Goal: Task Accomplishment & Management: Manage account settings

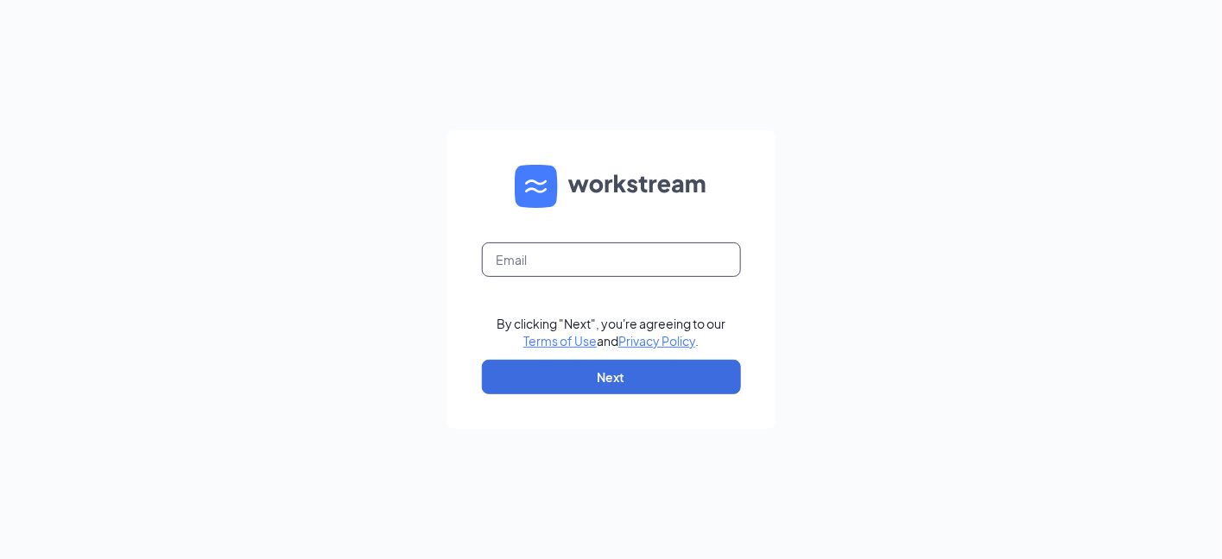
click at [695, 249] on input "text" at bounding box center [611, 260] width 259 height 35
type input "[EMAIL_ADDRESS][DOMAIN_NAME]"
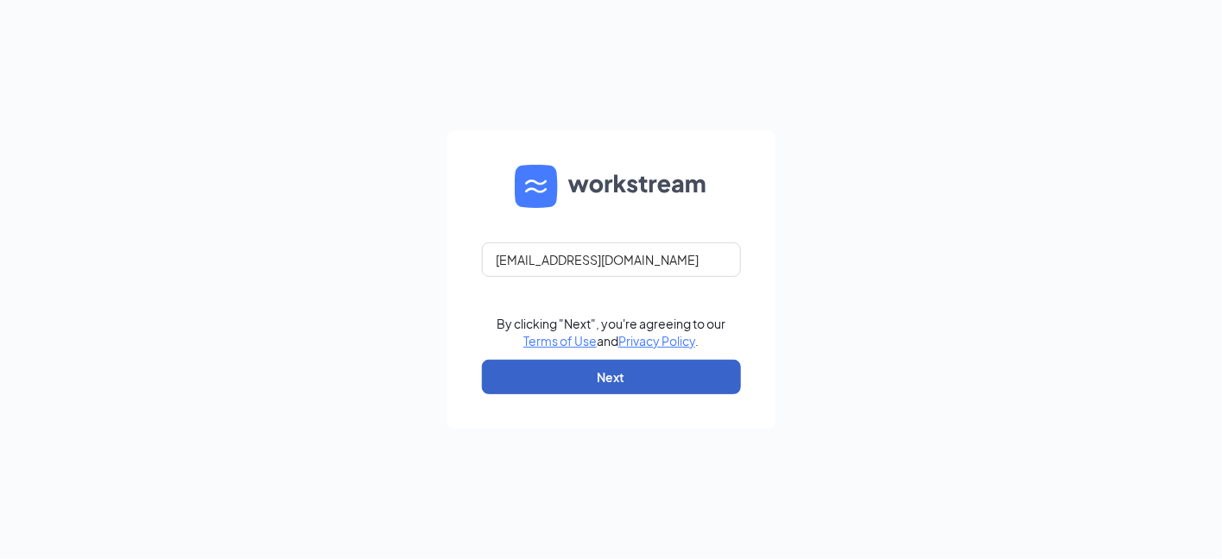
click at [662, 381] on button "Next" at bounding box center [611, 377] width 259 height 35
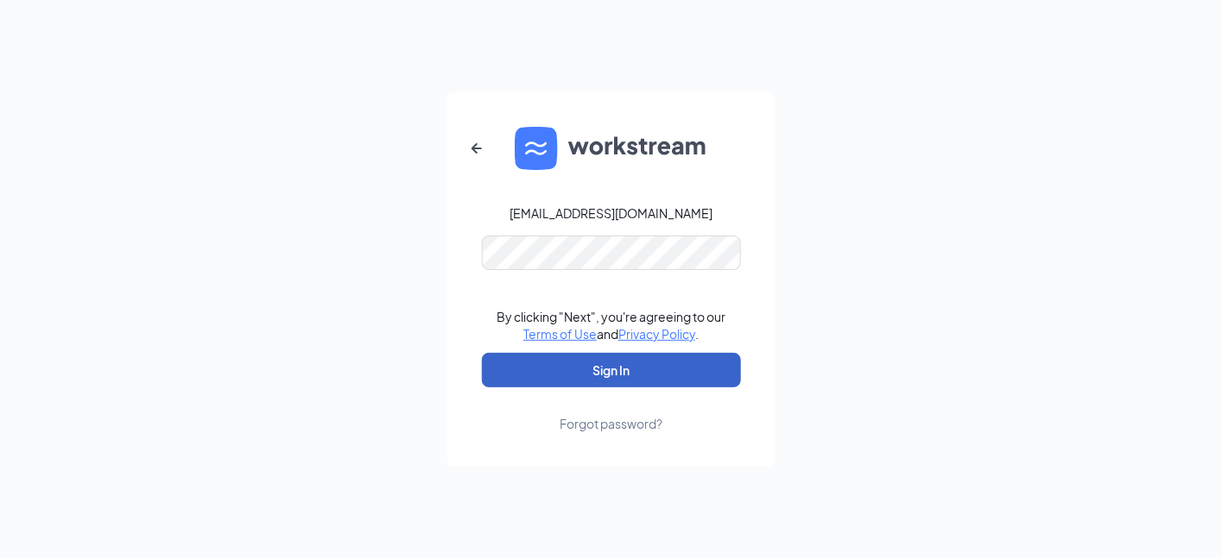
click at [608, 363] on button "Sign In" at bounding box center [611, 370] width 259 height 35
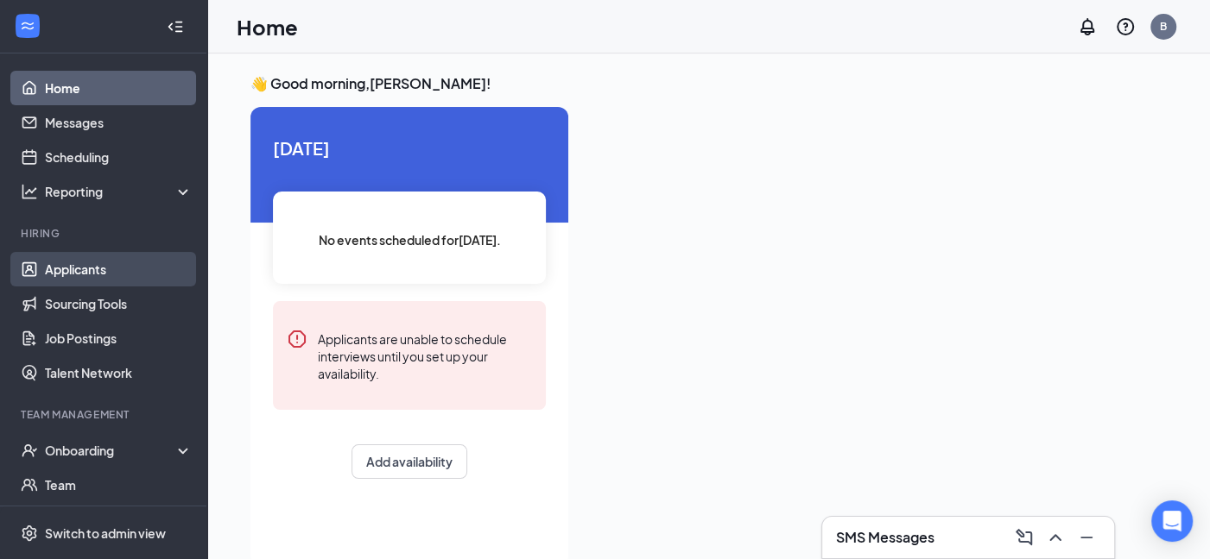
click at [79, 270] on link "Applicants" at bounding box center [119, 269] width 148 height 35
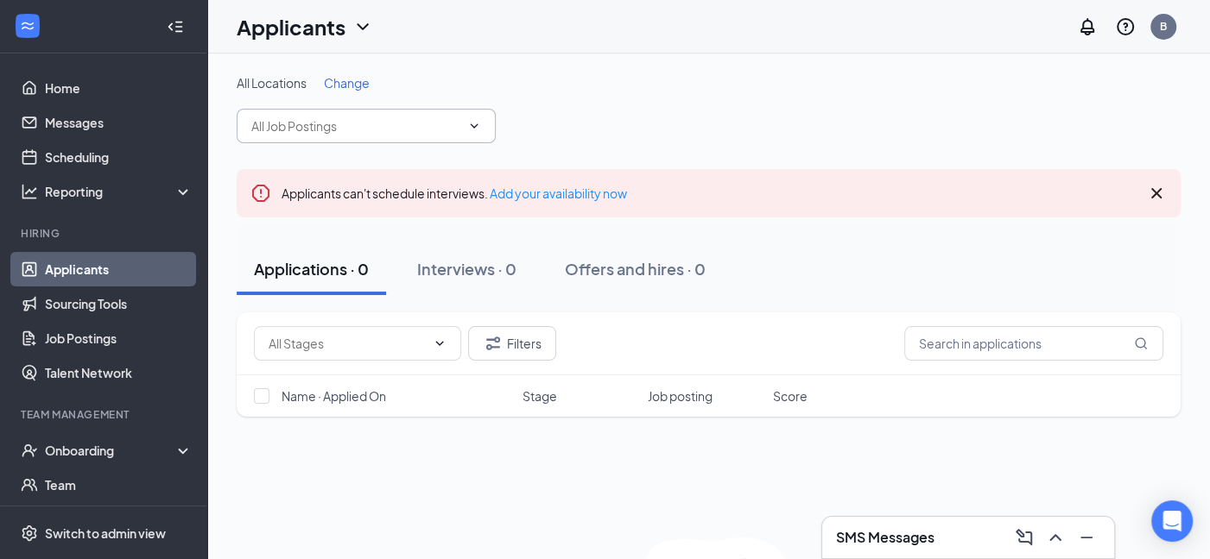
click at [458, 136] on span at bounding box center [366, 126] width 259 height 35
click at [549, 188] on link "Add your availability now" at bounding box center [557, 194] width 137 height 16
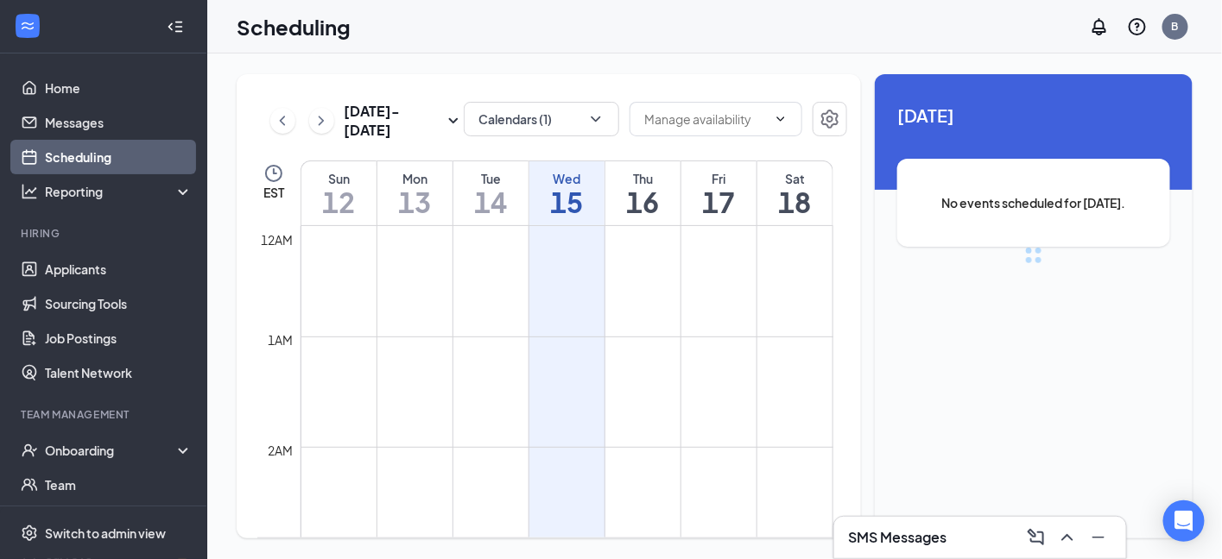
scroll to position [848, 0]
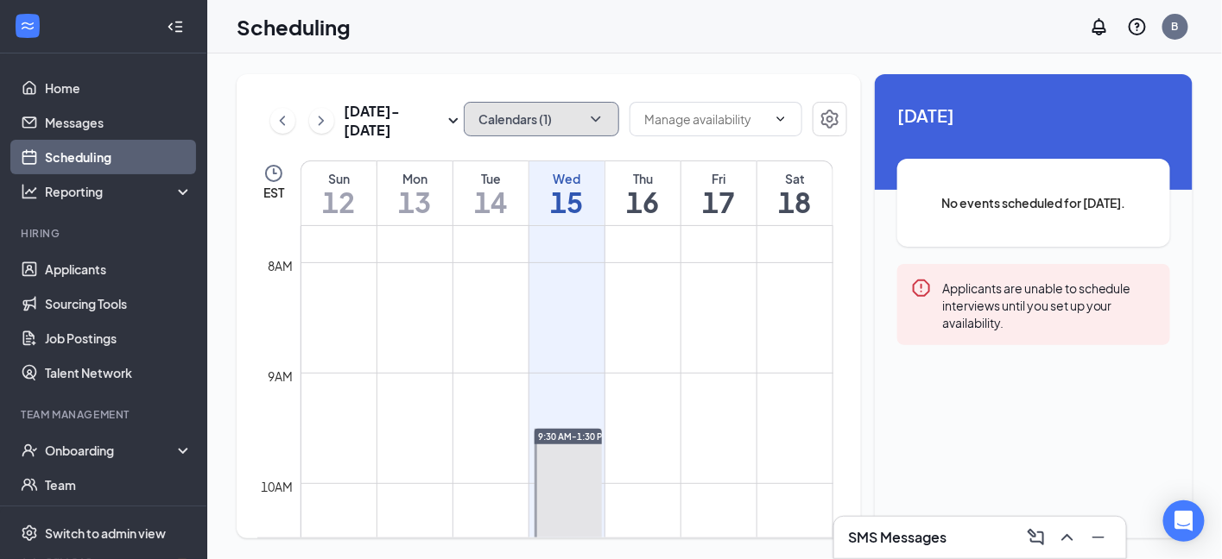
click at [571, 121] on button "Calendars (1)" at bounding box center [541, 119] width 155 height 35
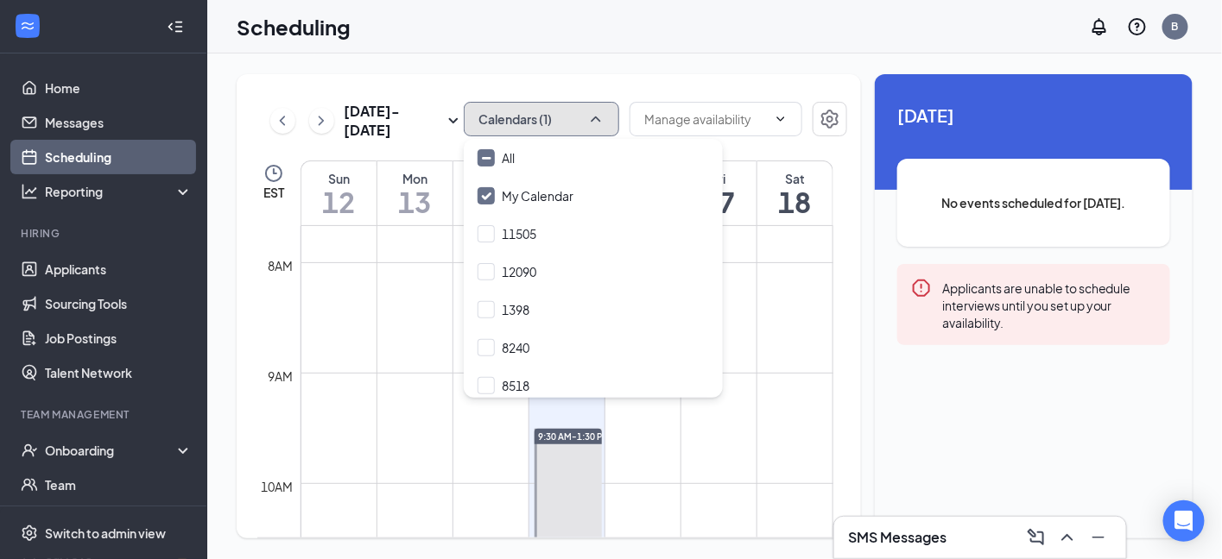
click at [571, 121] on button "Calendars (1)" at bounding box center [541, 119] width 155 height 35
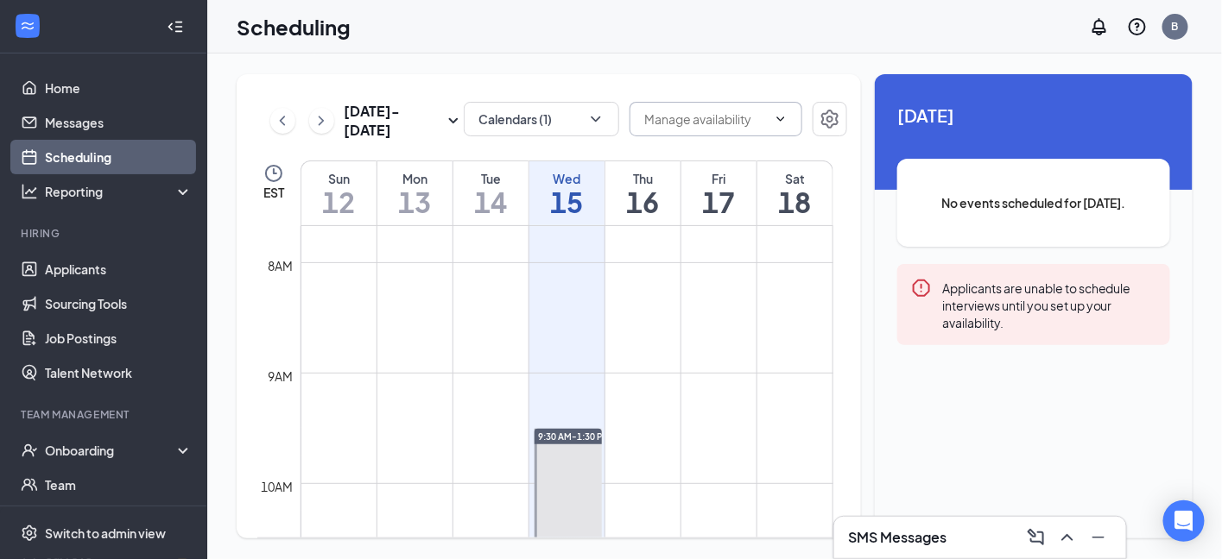
click at [693, 115] on input "text" at bounding box center [705, 119] width 123 height 19
click at [651, 201] on h1 "16" at bounding box center [642, 201] width 75 height 29
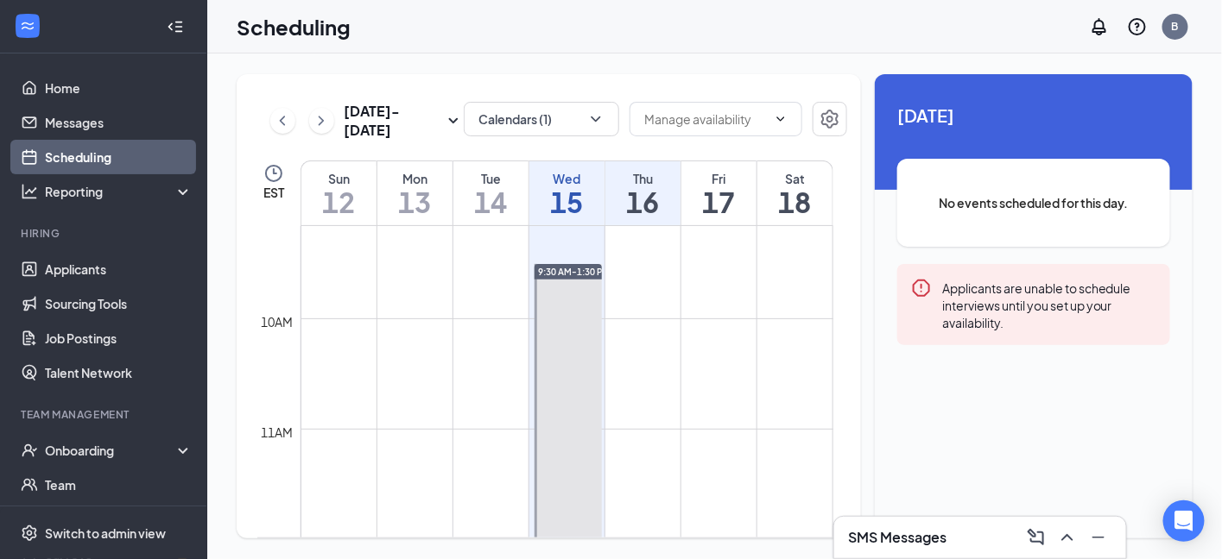
scroll to position [1020, 0]
click at [635, 311] on td at bounding box center [566, 325] width 533 height 28
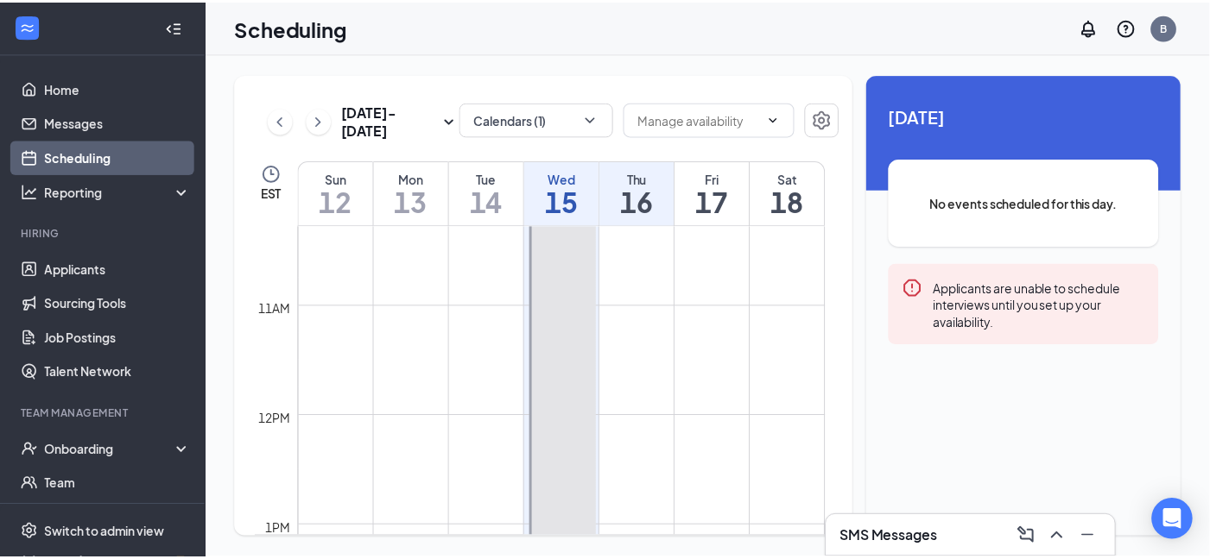
scroll to position [1165, 0]
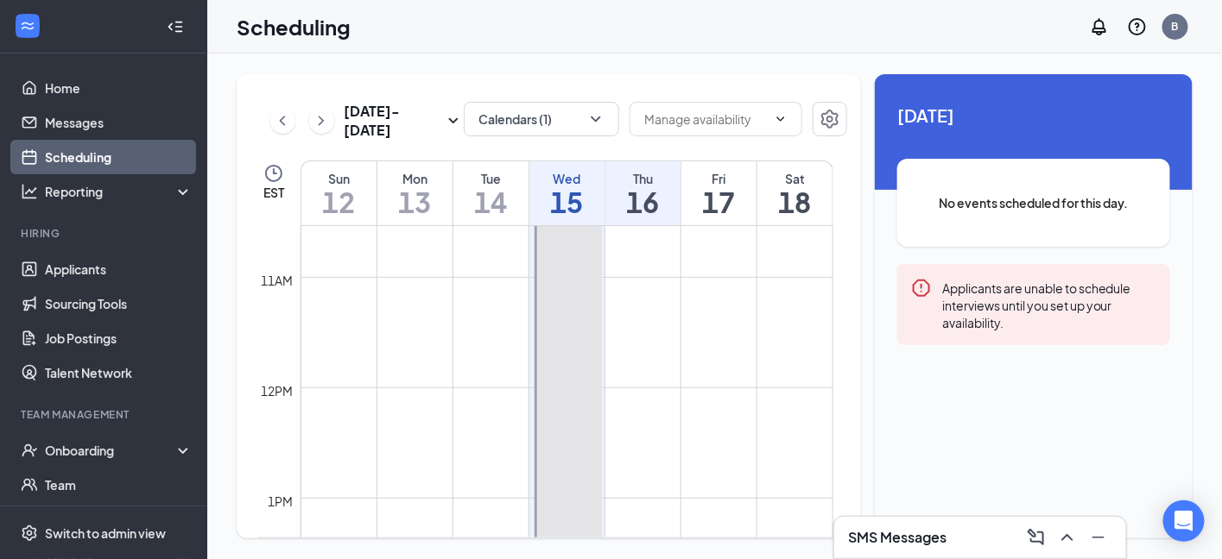
click at [98, 149] on link "Scheduling" at bounding box center [119, 157] width 148 height 35
click at [1095, 539] on icon "Minimize" at bounding box center [1098, 538] width 12 height 2
click at [647, 199] on h1 "16" at bounding box center [642, 201] width 75 height 29
click at [830, 117] on icon "Settings" at bounding box center [829, 119] width 21 height 21
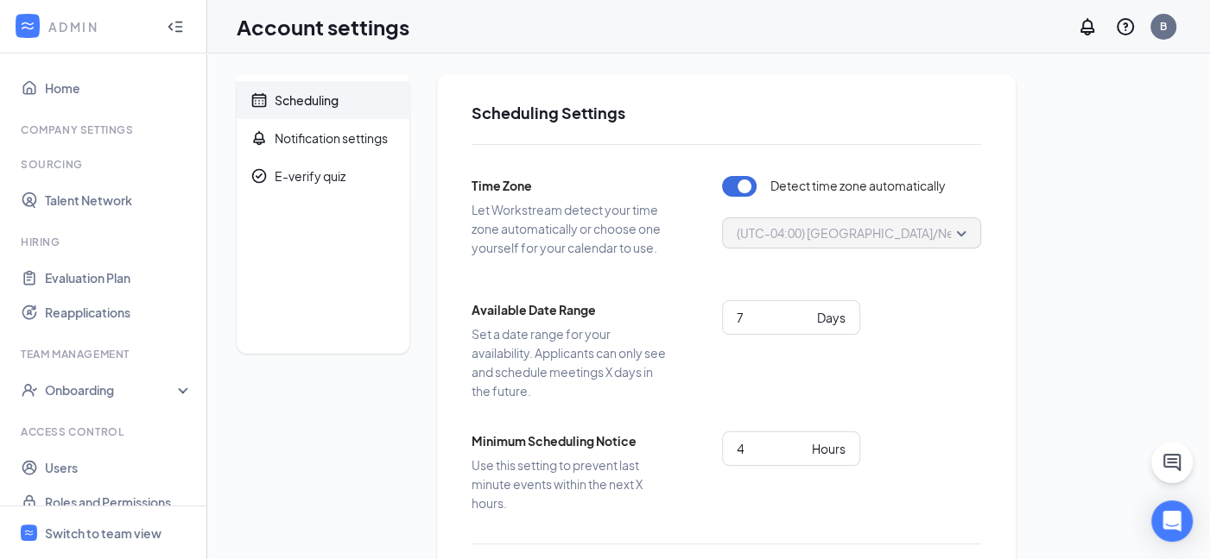
click at [303, 96] on div "Scheduling" at bounding box center [307, 100] width 64 height 17
click at [311, 93] on div "Scheduling" at bounding box center [307, 100] width 64 height 17
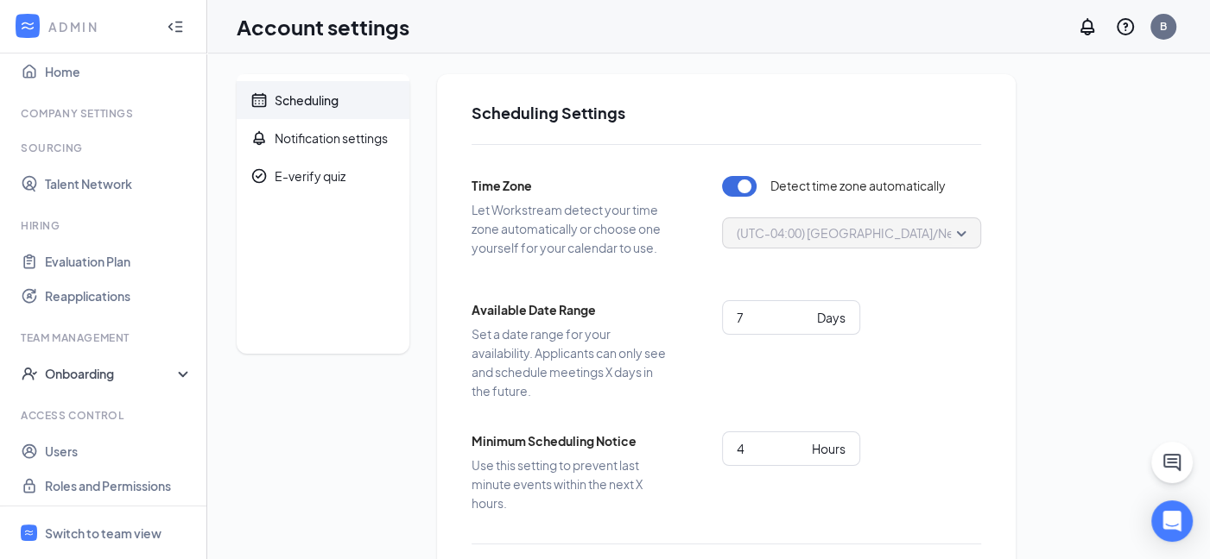
scroll to position [20, 0]
click at [89, 534] on div "Switch to team view" at bounding box center [103, 533] width 117 height 17
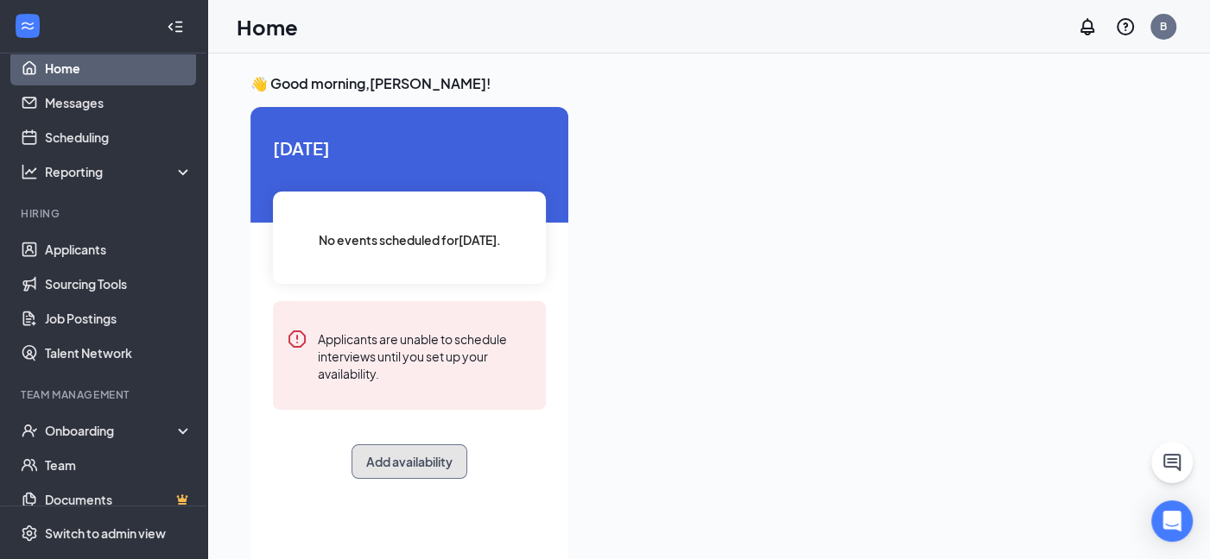
click at [377, 457] on button "Add availability" at bounding box center [409, 462] width 116 height 35
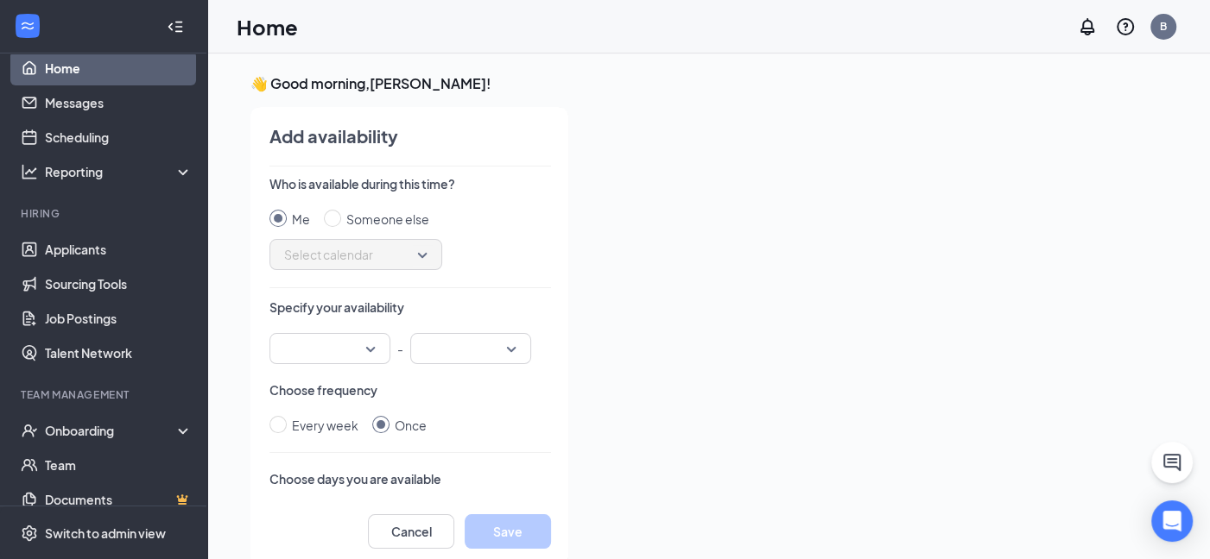
scroll to position [7, 0]
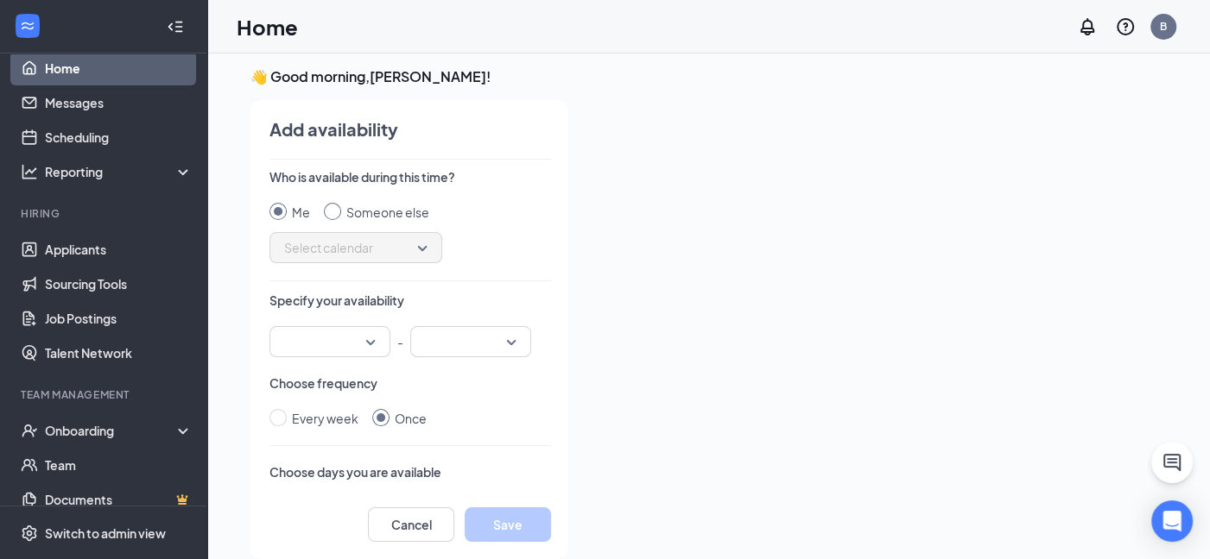
click at [334, 209] on input "Someone else" at bounding box center [332, 211] width 17 height 17
radio input "true"
click at [394, 245] on span "Select calendar" at bounding box center [355, 248] width 143 height 26
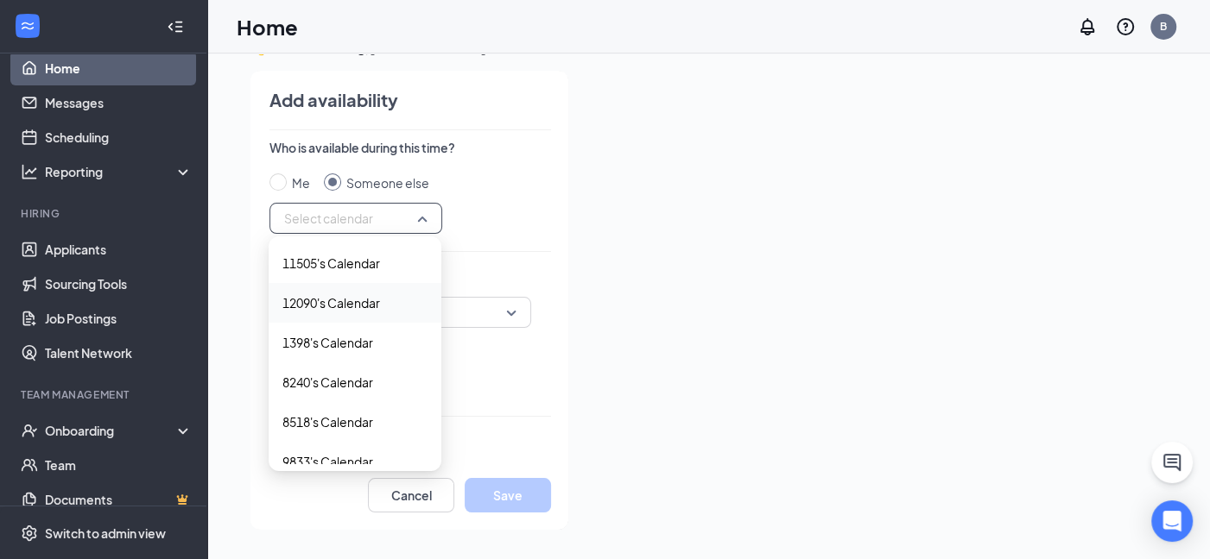
scroll to position [0, 0]
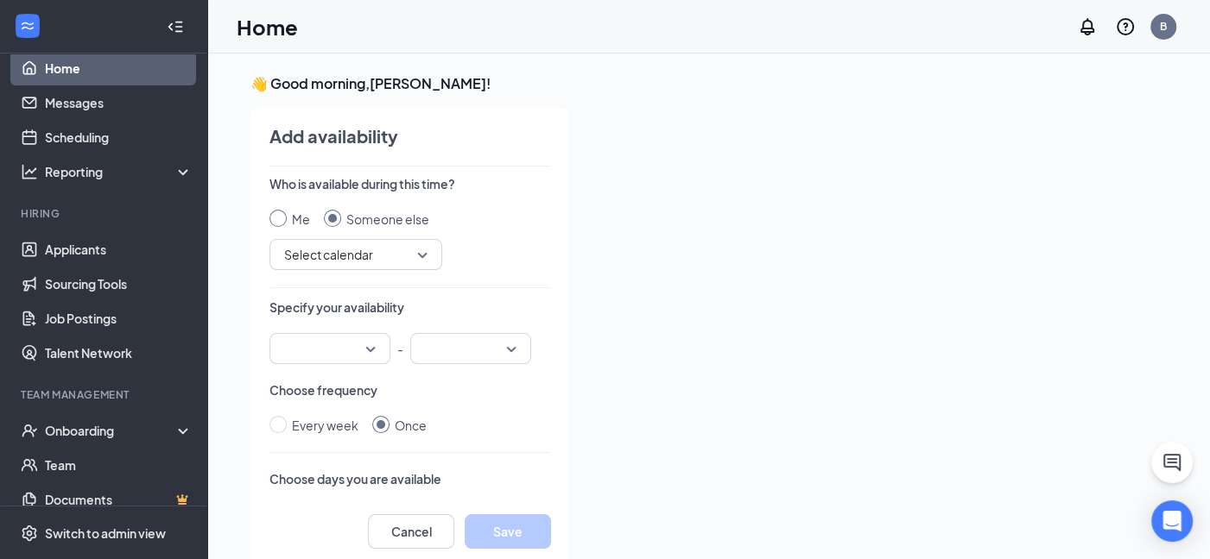
click at [275, 213] on input "Me" at bounding box center [277, 218] width 17 height 17
radio input "true"
radio input "false"
click at [349, 351] on input "search" at bounding box center [324, 348] width 88 height 29
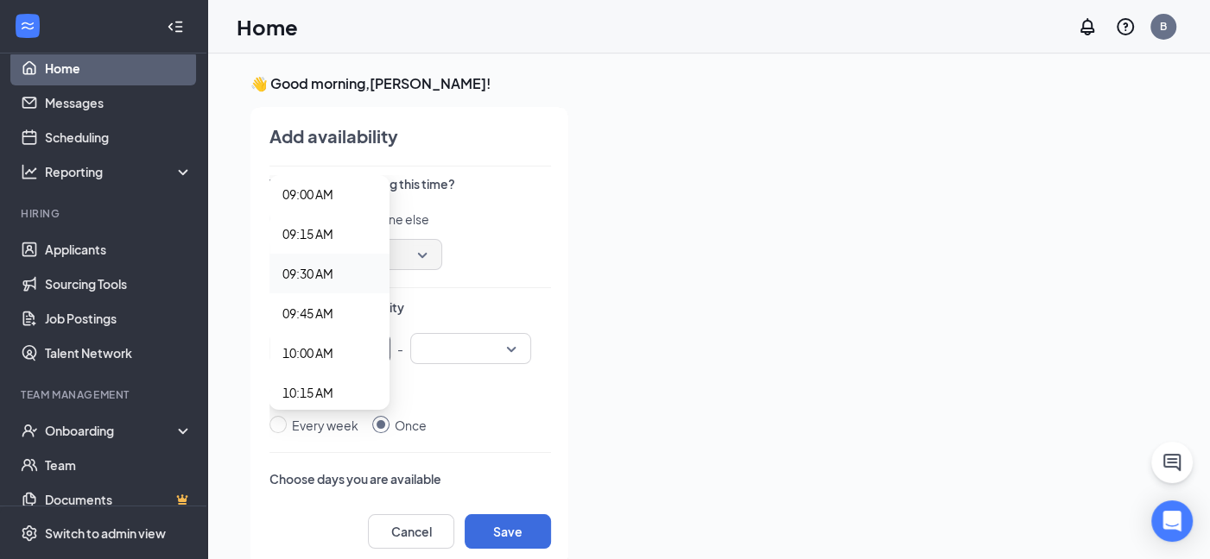
scroll to position [1438, 0]
click at [317, 344] on span "10:00 AM" at bounding box center [307, 352] width 51 height 19
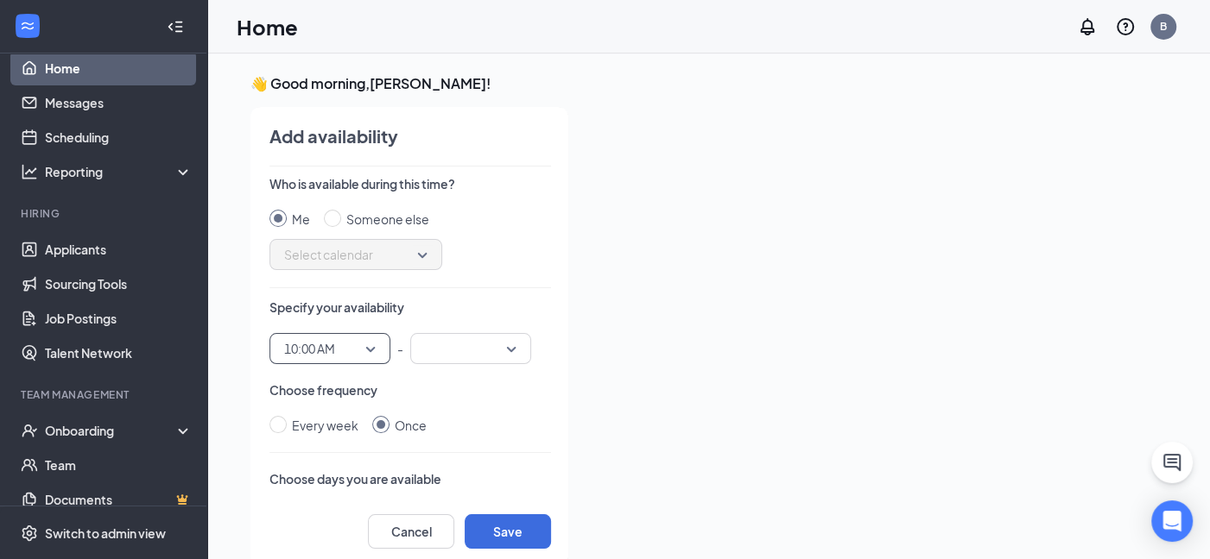
click at [480, 345] on input "search" at bounding box center [464, 348] width 88 height 29
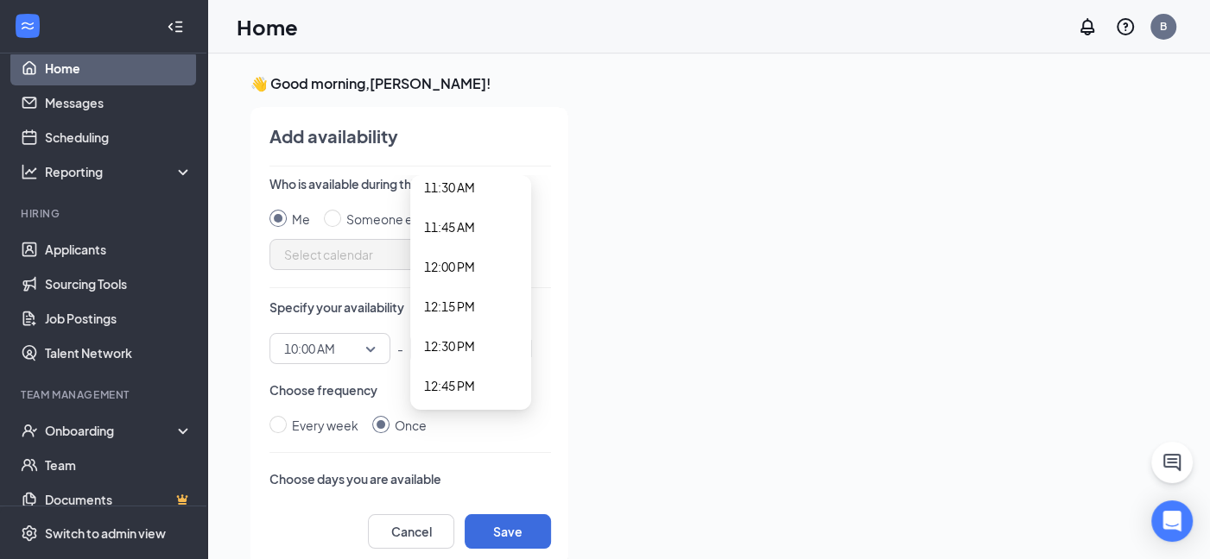
scroll to position [1876, 0]
click at [465, 388] on span "01:00 PM" at bounding box center [449, 391] width 51 height 19
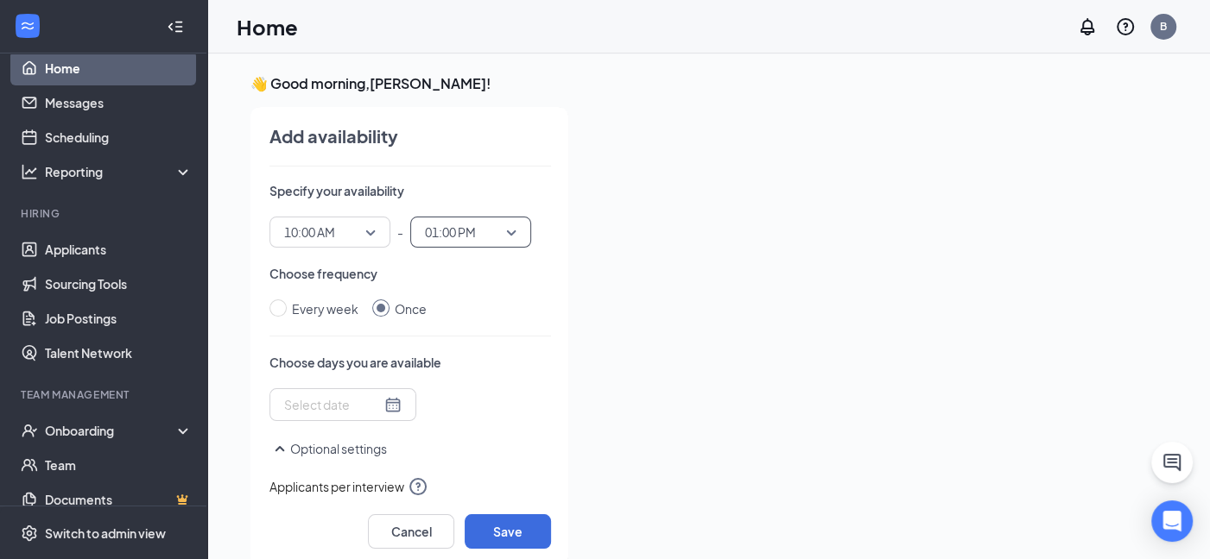
scroll to position [173, 0]
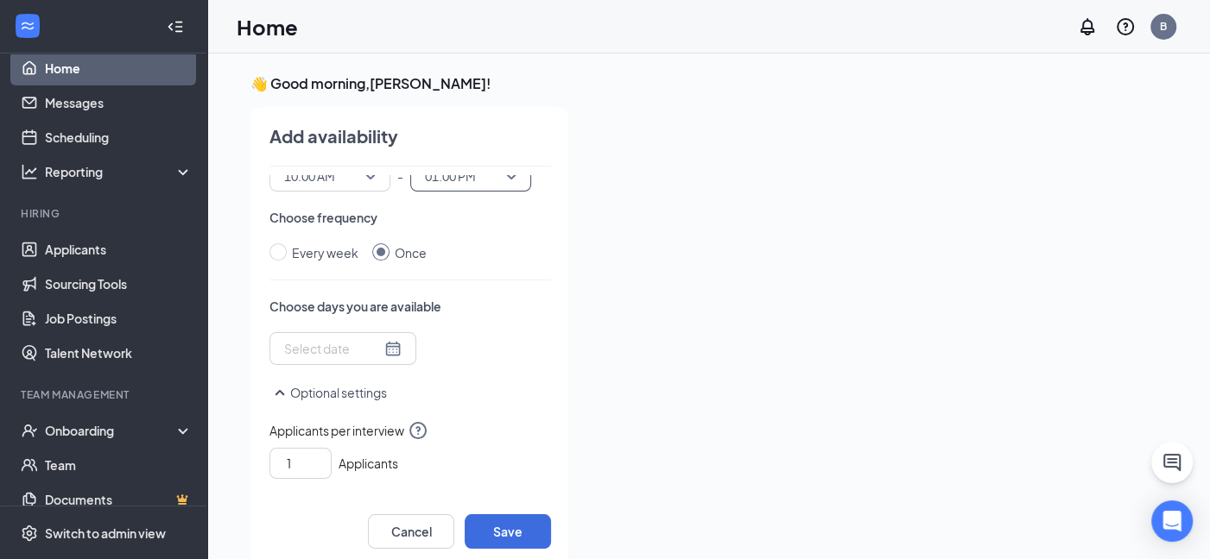
click at [382, 351] on div at bounding box center [342, 348] width 117 height 19
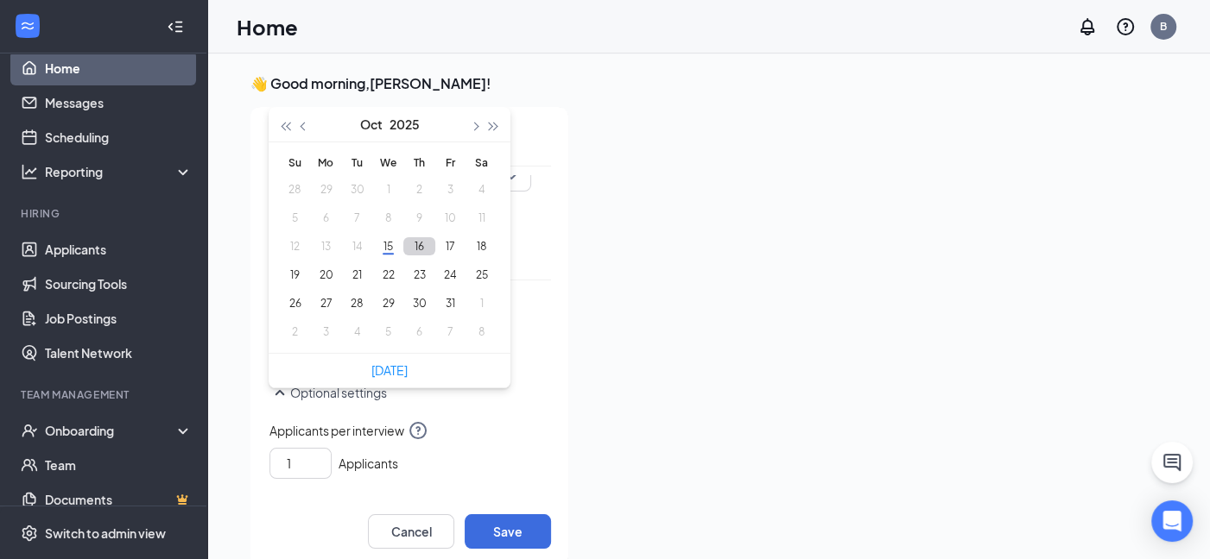
click at [420, 243] on button "16" at bounding box center [419, 246] width 32 height 18
type input "2025-10-16"
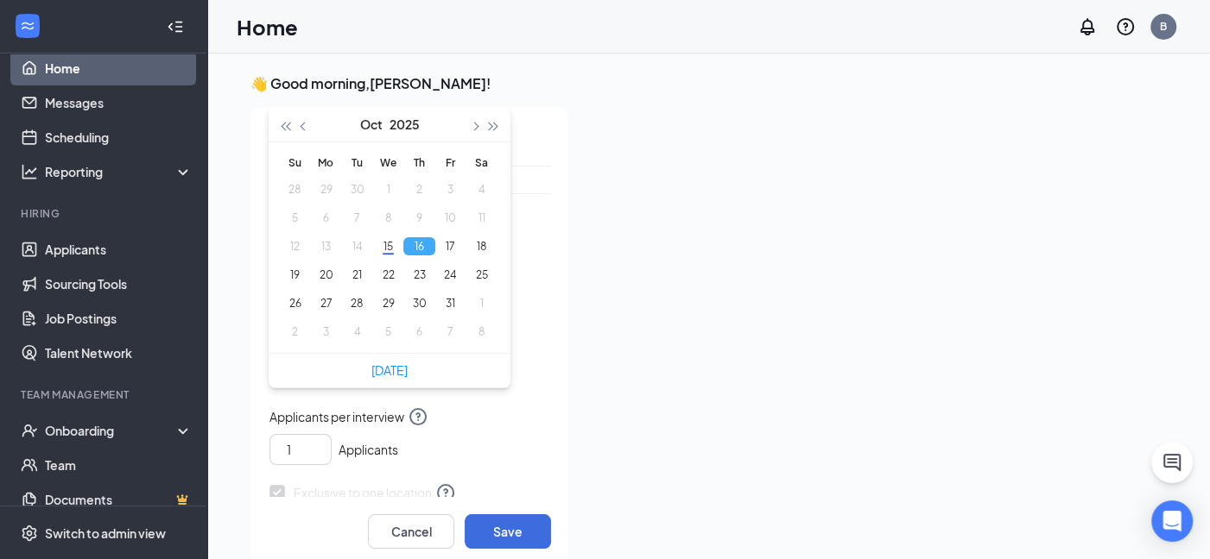
scroll to position [287, 0]
type input "2"
click at [322, 416] on icon "up" at bounding box center [322, 417] width 10 height 12
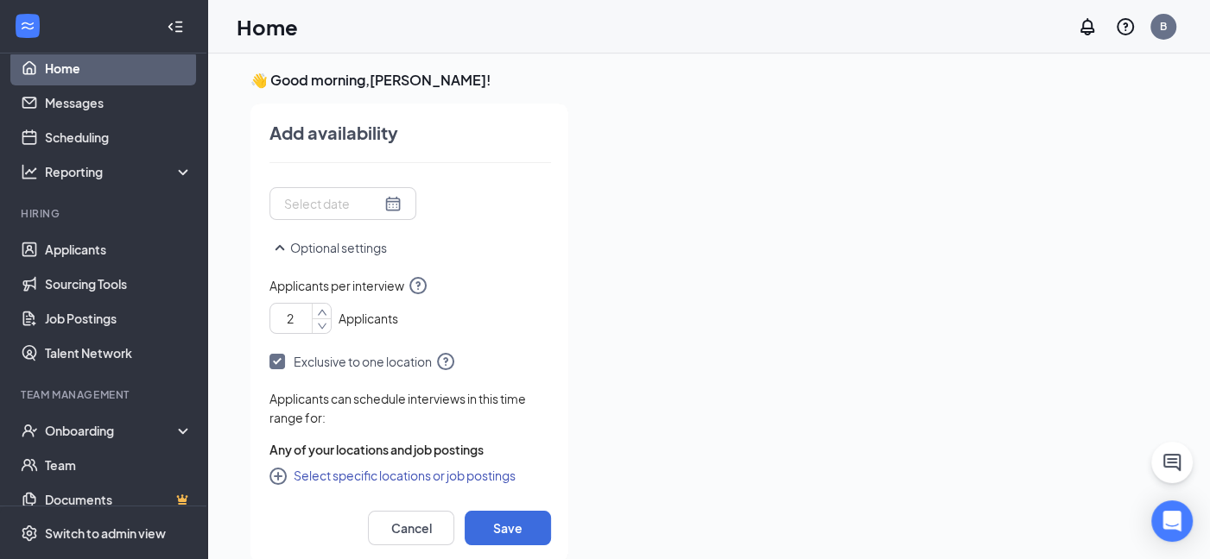
scroll to position [36, 0]
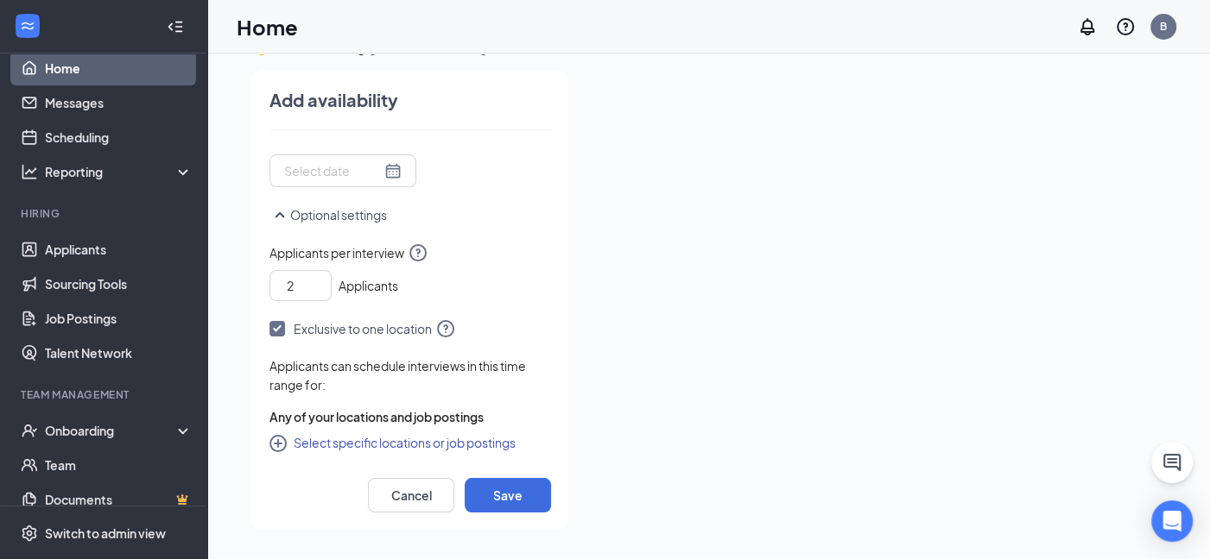
click at [277, 443] on icon "CirclePlus" at bounding box center [277, 443] width 17 height 17
checkbox input "true"
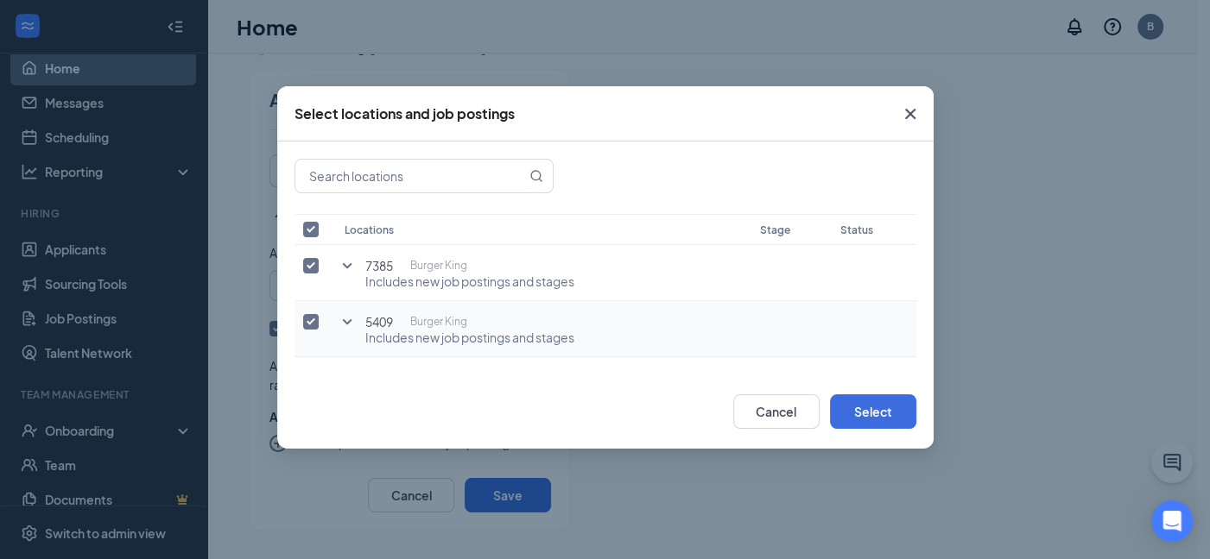
click at [306, 323] on input "checkbox" at bounding box center [311, 322] width 16 height 16
checkbox input "false"
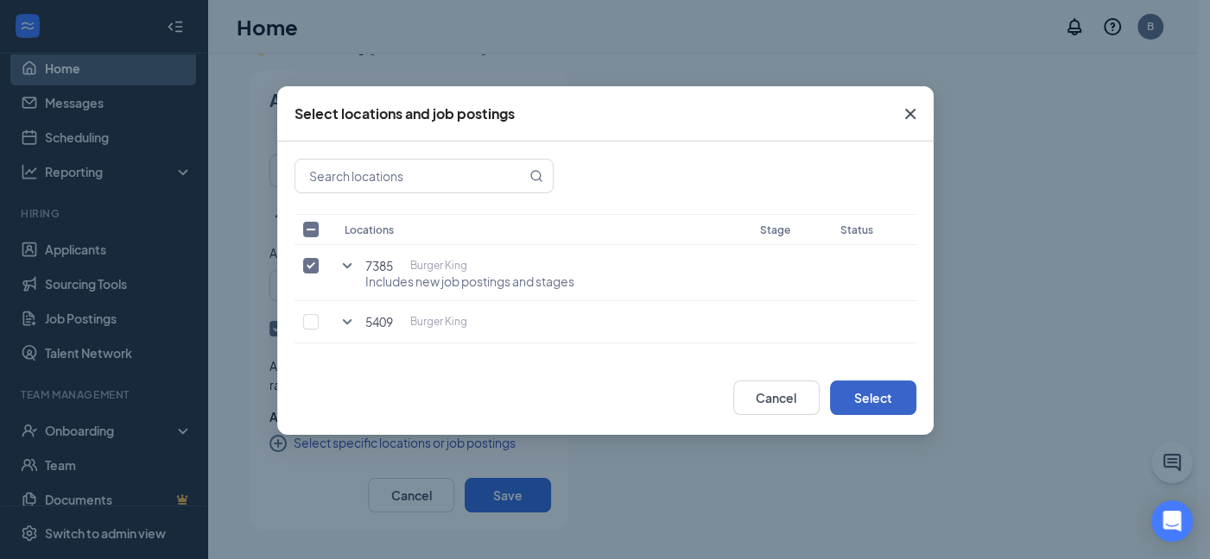
click at [850, 398] on button "Select" at bounding box center [873, 398] width 86 height 35
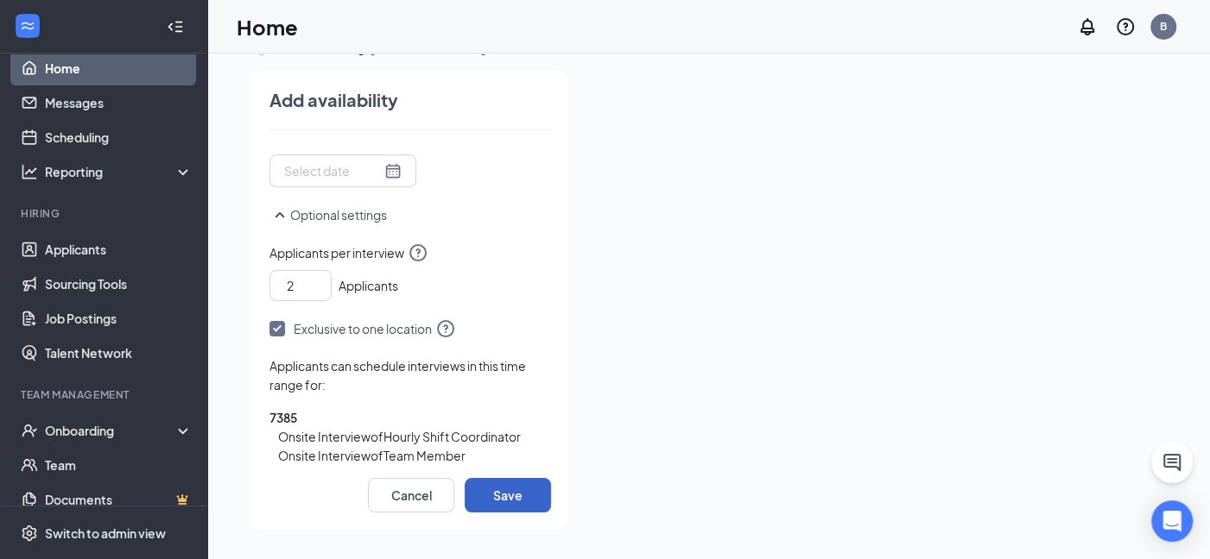
click at [529, 495] on button "Save" at bounding box center [507, 495] width 86 height 35
type input "1"
